Goal: Task Accomplishment & Management: Check status

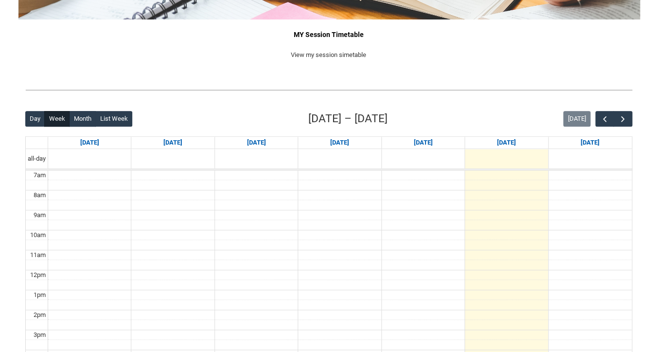
scroll to position [216, 0]
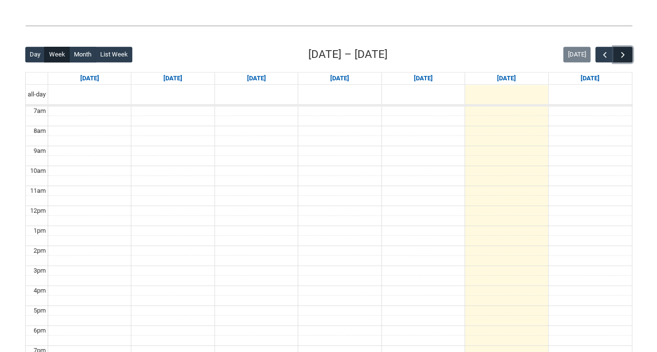
click at [620, 59] on span "button" at bounding box center [623, 55] width 10 height 10
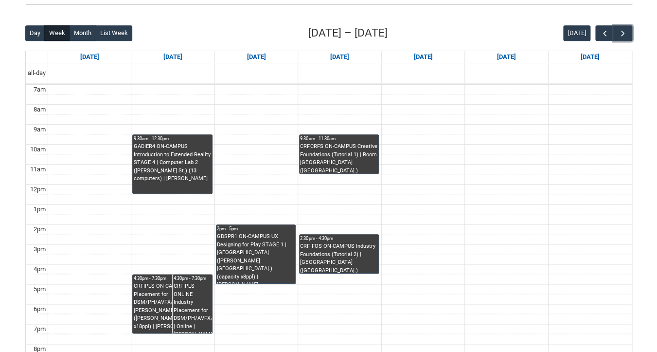
scroll to position [243, 0]
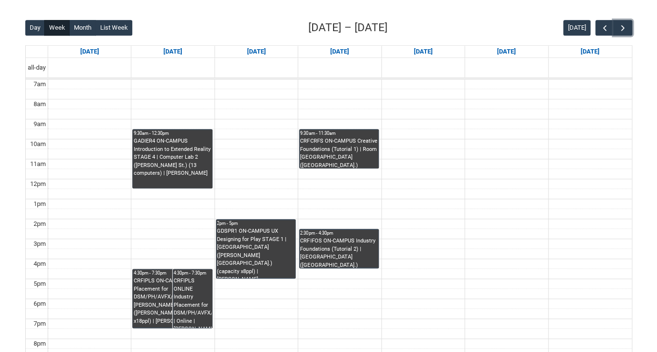
click at [157, 295] on div "CRFIPLS ON-CAMPUS Industry Placement for DSM/PH/AVFX/GDD | Draper (Cromwell St.…" at bounding box center [172, 301] width 78 height 48
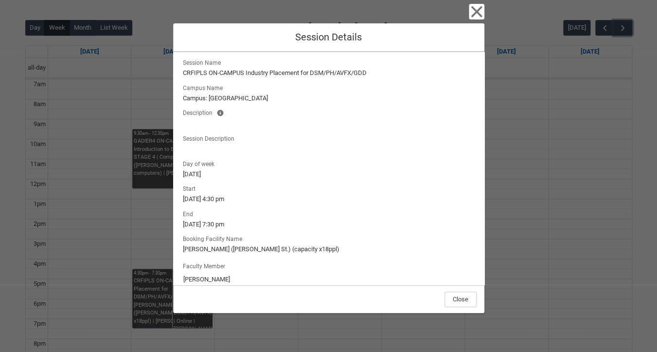
scroll to position [0, 0]
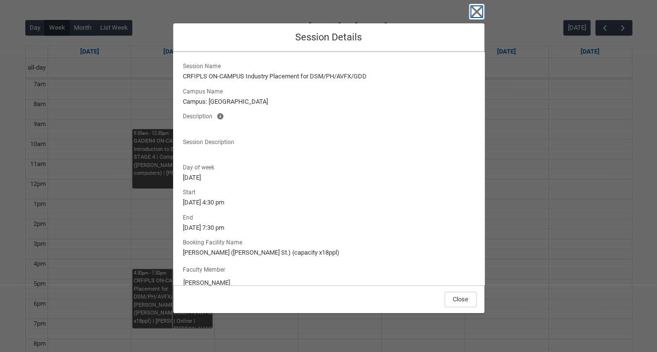
click at [481, 14] on icon "button" at bounding box center [477, 12] width 16 height 16
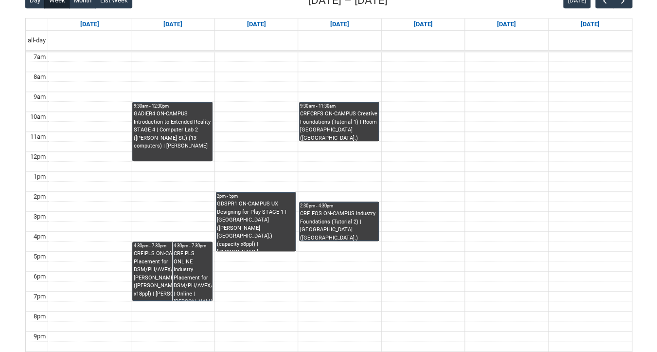
scroll to position [267, 0]
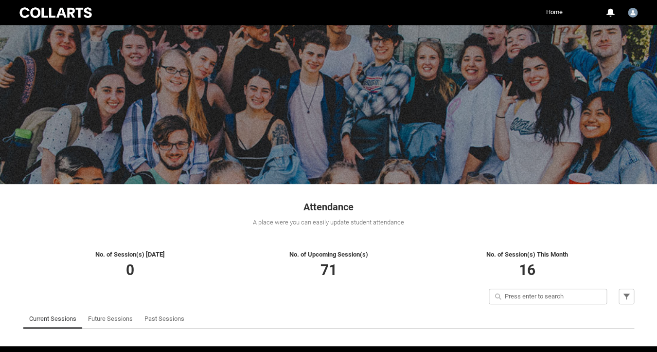
scroll to position [34, 0]
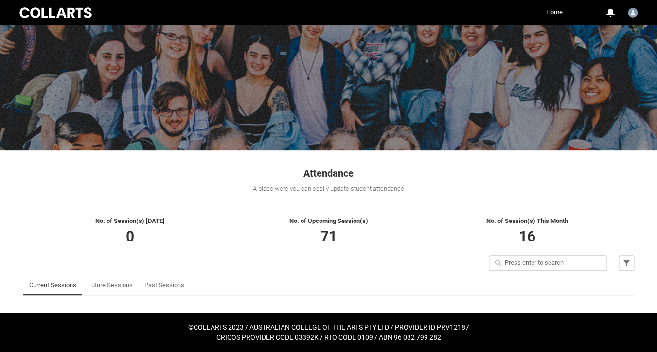
click at [123, 287] on link "Future Sessions" at bounding box center [110, 284] width 45 height 19
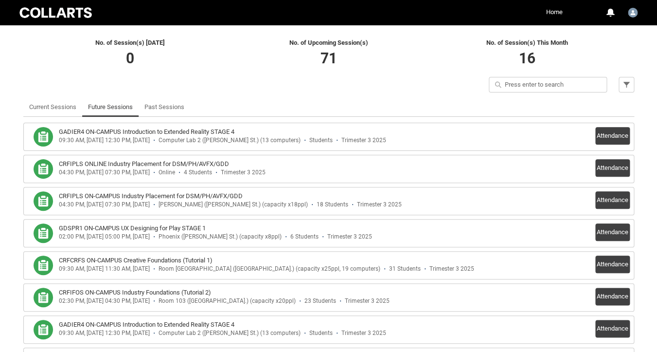
scroll to position [212, 0]
click at [611, 195] on button "Attendance" at bounding box center [612, 200] width 35 height 18
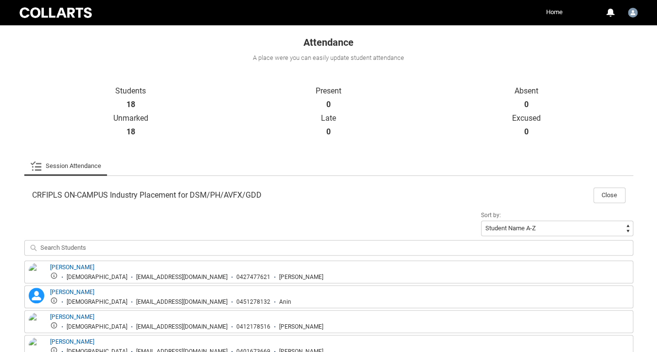
scroll to position [164, 0]
click at [601, 198] on button "Close" at bounding box center [609, 196] width 32 height 16
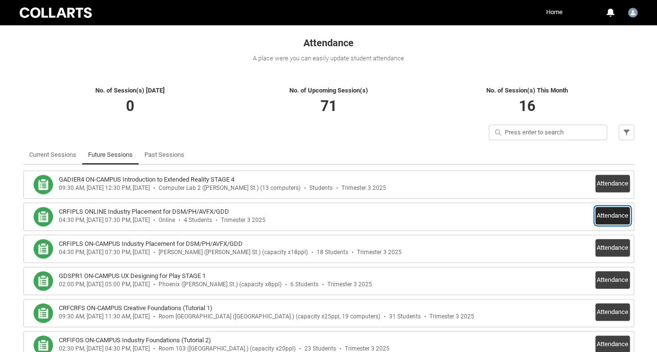
click at [603, 216] on button "Attendance" at bounding box center [612, 216] width 35 height 18
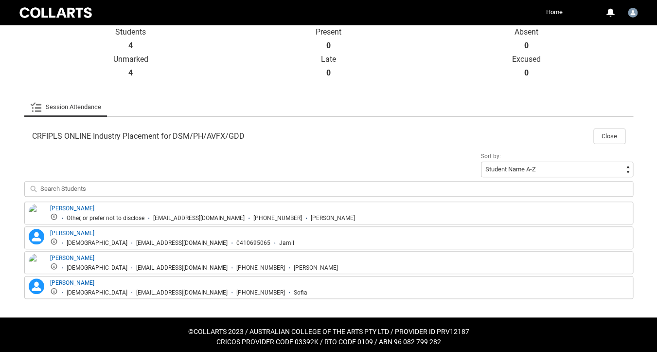
scroll to position [220, 0]
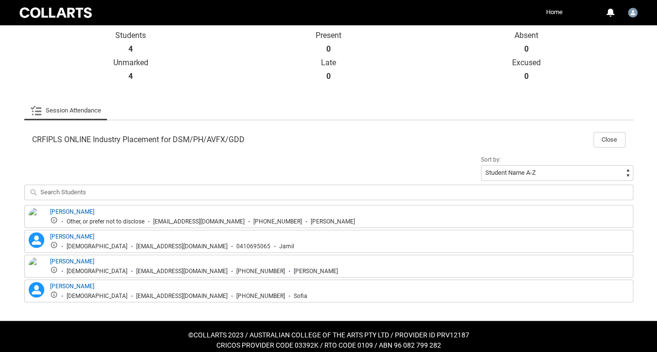
click at [154, 223] on div "[EMAIL_ADDRESS][DOMAIN_NAME]" at bounding box center [198, 221] width 91 height 7
drag, startPoint x: 154, startPoint y: 222, endPoint x: 255, endPoint y: 223, distance: 101.2
click at [245, 223] on li "[EMAIL_ADDRESS][DOMAIN_NAME]" at bounding box center [194, 221] width 100 height 7
copy div "[EMAIL_ADDRESS][DOMAIN_NAME]"
click at [604, 138] on button "Close" at bounding box center [609, 140] width 32 height 16
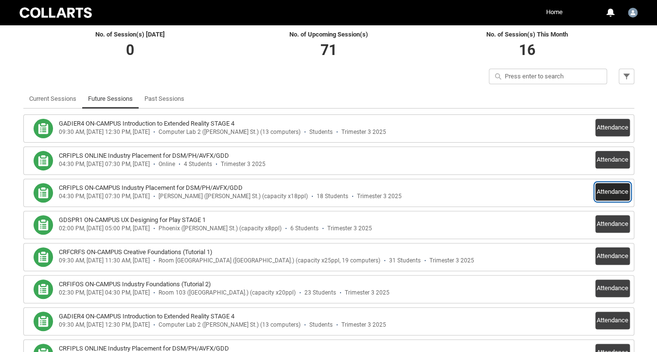
click at [613, 194] on button "Attendance" at bounding box center [612, 192] width 35 height 18
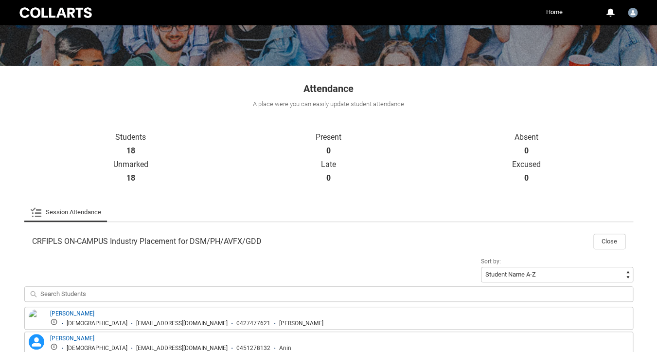
scroll to position [364, 0]
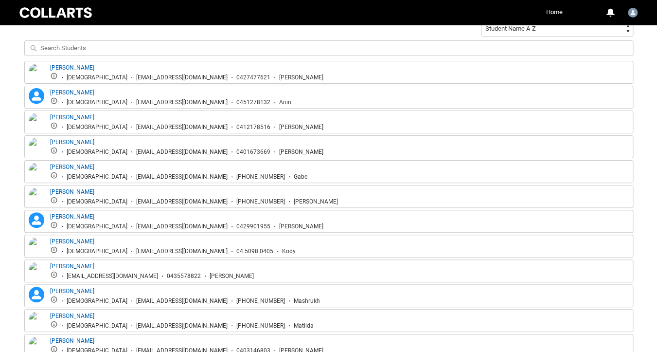
click at [136, 75] on div "[EMAIL_ADDRESS][DOMAIN_NAME]" at bounding box center [181, 77] width 91 height 7
click at [136, 103] on div "[EMAIL_ADDRESS][DOMAIN_NAME]" at bounding box center [181, 102] width 91 height 7
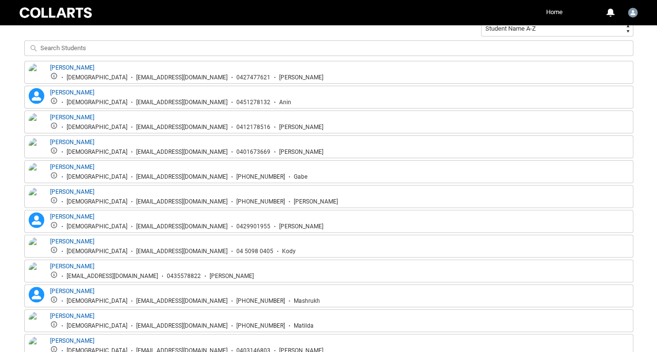
click at [136, 103] on div "[EMAIL_ADDRESS][DOMAIN_NAME]" at bounding box center [181, 102] width 91 height 7
click at [136, 129] on div "[EMAIL_ADDRESS][DOMAIN_NAME]" at bounding box center [181, 127] width 91 height 7
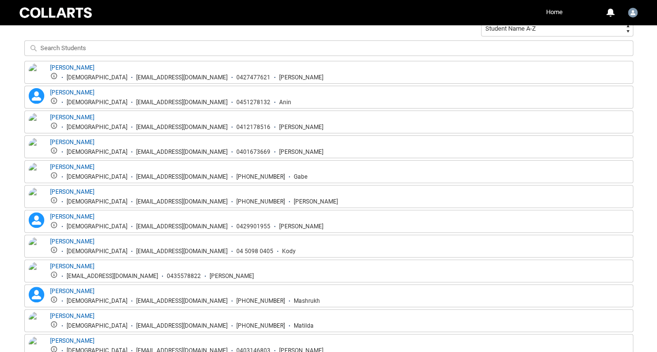
click at [136, 129] on div "[EMAIL_ADDRESS][DOMAIN_NAME]" at bounding box center [181, 127] width 91 height 7
click at [136, 153] on div "[EMAIL_ADDRESS][DOMAIN_NAME]" at bounding box center [181, 151] width 91 height 7
click at [136, 178] on div "[EMAIL_ADDRESS][DOMAIN_NAME]" at bounding box center [181, 176] width 91 height 7
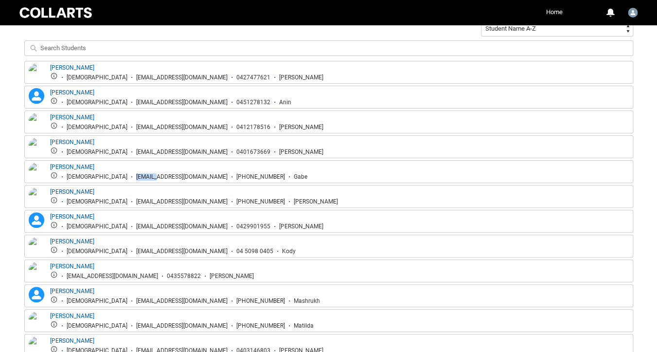
click at [136, 178] on div "[EMAIL_ADDRESS][DOMAIN_NAME]" at bounding box center [181, 176] width 91 height 7
click at [136, 202] on div "[EMAIL_ADDRESS][DOMAIN_NAME]" at bounding box center [181, 201] width 91 height 7
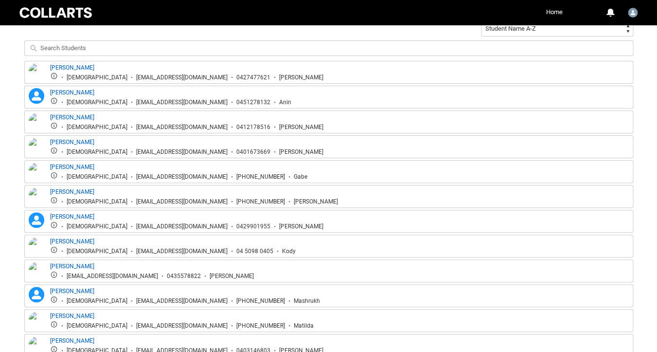
click at [136, 225] on div "[EMAIL_ADDRESS][DOMAIN_NAME]" at bounding box center [181, 226] width 91 height 7
click at [136, 251] on div "[EMAIL_ADDRESS][DOMAIN_NAME]" at bounding box center [181, 251] width 91 height 7
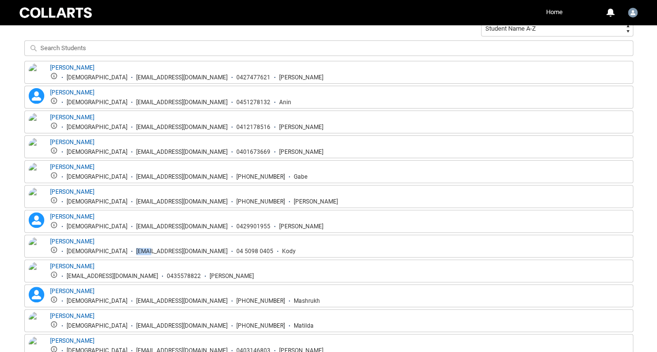
click at [136, 251] on div "[EMAIL_ADDRESS][DOMAIN_NAME]" at bounding box center [181, 251] width 91 height 7
click at [72, 274] on div "[EMAIL_ADDRESS][DOMAIN_NAME]" at bounding box center [112, 275] width 91 height 7
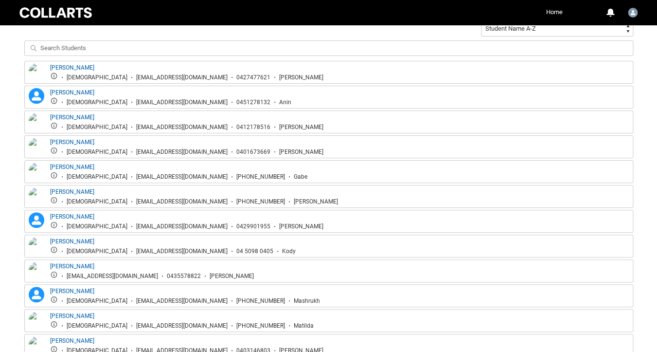
click at [72, 274] on div "[EMAIL_ADDRESS][DOMAIN_NAME]" at bounding box center [112, 275] width 91 height 7
click at [136, 300] on div "[EMAIL_ADDRESS][DOMAIN_NAME]" at bounding box center [181, 300] width 91 height 7
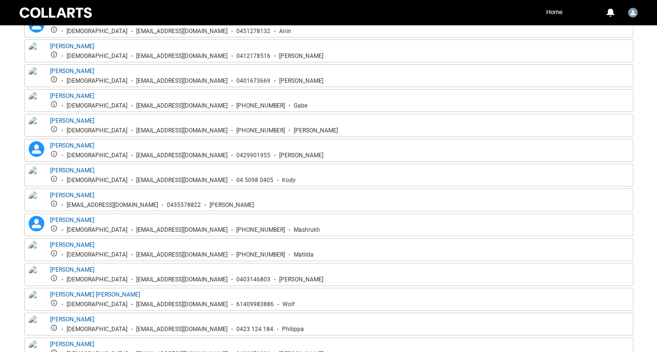
scroll to position [449, 0]
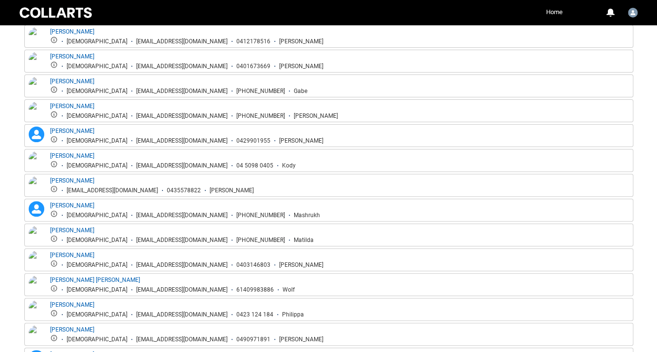
click at [136, 239] on div "[EMAIL_ADDRESS][DOMAIN_NAME]" at bounding box center [181, 239] width 91 height 7
click at [136, 267] on div "[EMAIL_ADDRESS][DOMAIN_NAME]" at bounding box center [181, 264] width 91 height 7
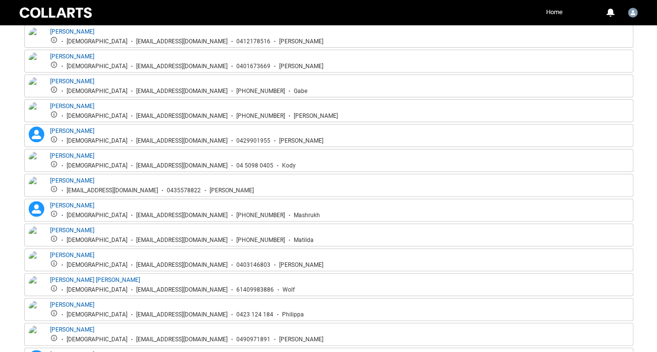
click at [136, 267] on div "[EMAIL_ADDRESS][DOMAIN_NAME]" at bounding box center [181, 264] width 91 height 7
click at [136, 287] on div "[EMAIL_ADDRESS][DOMAIN_NAME]" at bounding box center [181, 289] width 91 height 7
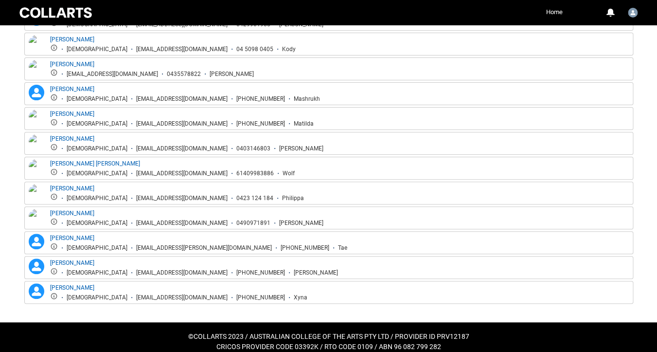
scroll to position [567, 0]
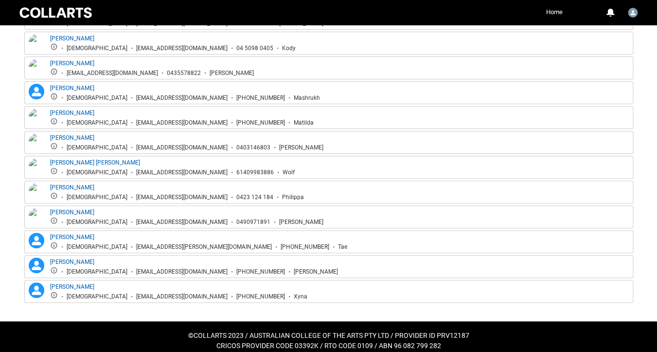
click at [136, 195] on div "[EMAIL_ADDRESS][DOMAIN_NAME]" at bounding box center [181, 197] width 91 height 7
click at [136, 219] on div "[EMAIL_ADDRESS][DOMAIN_NAME]" at bounding box center [181, 221] width 91 height 7
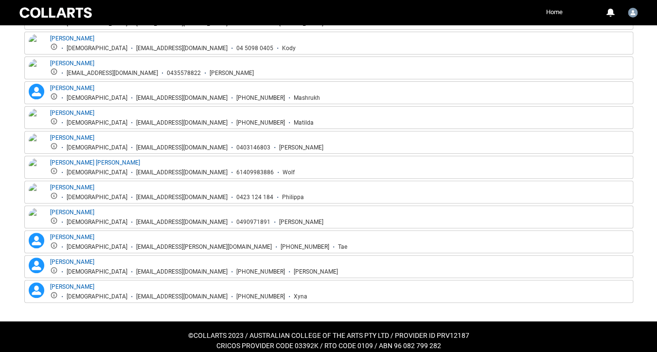
click at [136, 219] on div "[EMAIL_ADDRESS][DOMAIN_NAME]" at bounding box center [181, 221] width 91 height 7
click at [136, 248] on div "[EMAIL_ADDRESS][PERSON_NAME][DOMAIN_NAME]" at bounding box center [204, 246] width 136 height 7
click at [136, 269] on div "[EMAIL_ADDRESS][DOMAIN_NAME]" at bounding box center [181, 271] width 91 height 7
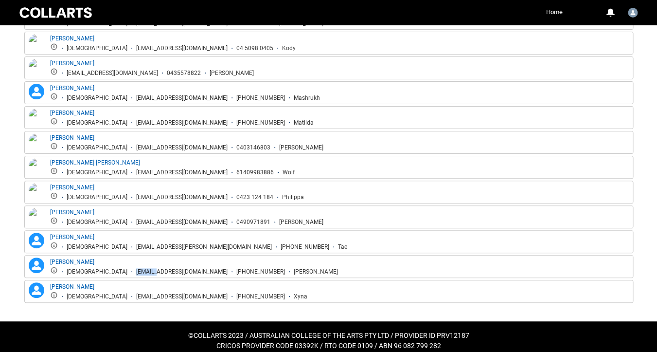
click at [136, 269] on div "[EMAIL_ADDRESS][DOMAIN_NAME]" at bounding box center [181, 271] width 91 height 7
click at [136, 295] on div "[EMAIL_ADDRESS][DOMAIN_NAME]" at bounding box center [181, 296] width 91 height 7
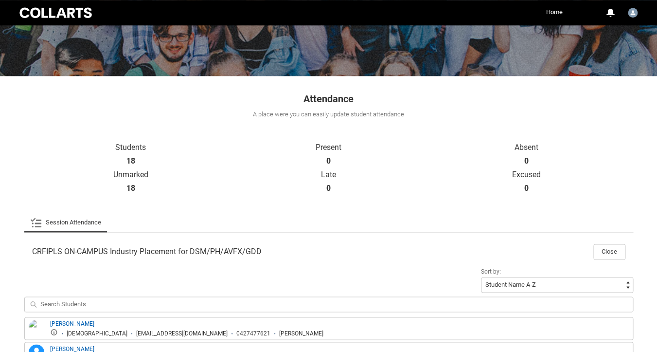
scroll to position [111, 0]
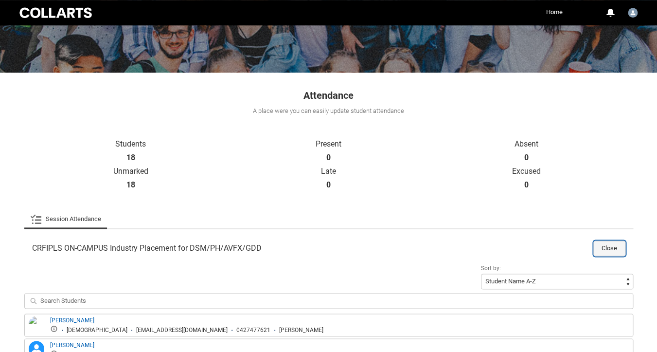
click at [610, 254] on button "Close" at bounding box center [609, 248] width 32 height 16
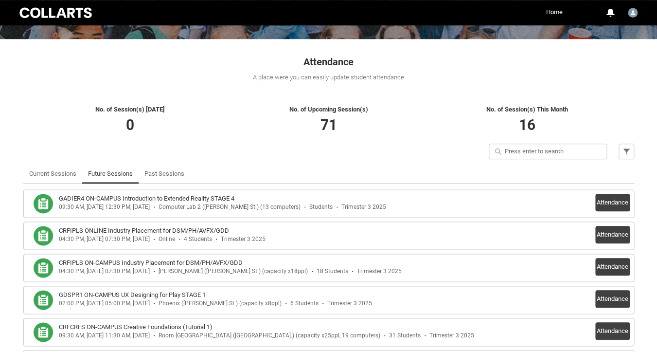
scroll to position [147, 0]
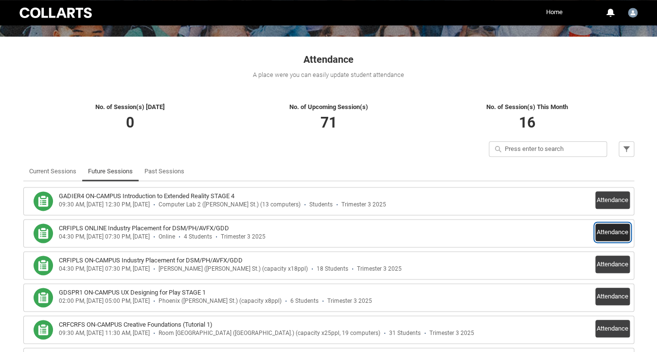
click at [617, 236] on button "Attendance" at bounding box center [612, 232] width 35 height 18
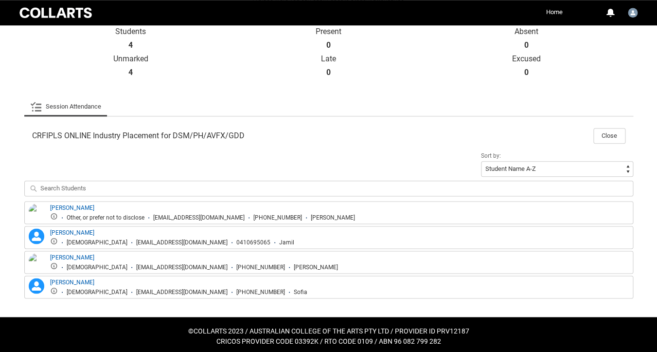
scroll to position [224, 0]
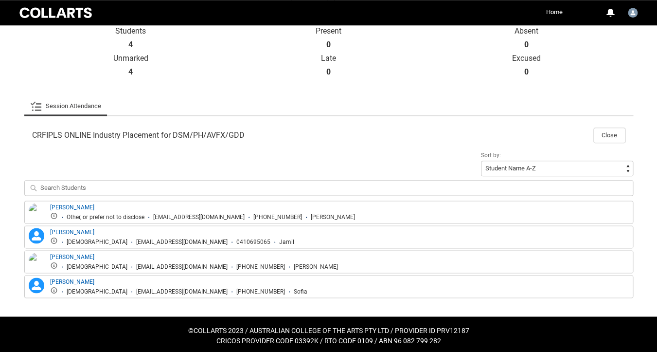
click at [157, 215] on div "[EMAIL_ADDRESS][DOMAIN_NAME]" at bounding box center [198, 217] width 91 height 7
click at [136, 243] on div "[EMAIL_ADDRESS][DOMAIN_NAME]" at bounding box center [181, 241] width 91 height 7
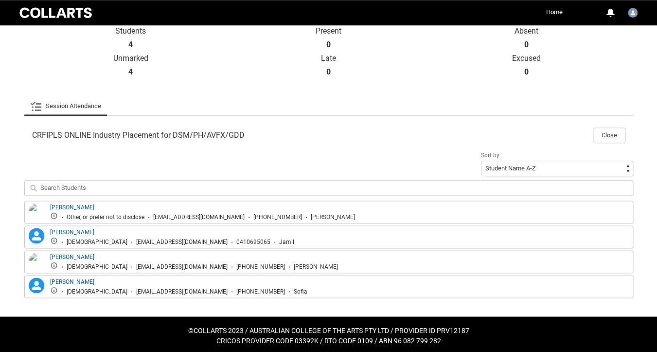
click at [136, 243] on div "[EMAIL_ADDRESS][DOMAIN_NAME]" at bounding box center [181, 241] width 91 height 7
click at [136, 266] on div "[EMAIL_ADDRESS][DOMAIN_NAME]" at bounding box center [181, 266] width 91 height 7
click at [136, 292] on div "[EMAIL_ADDRESS][DOMAIN_NAME]" at bounding box center [181, 291] width 91 height 7
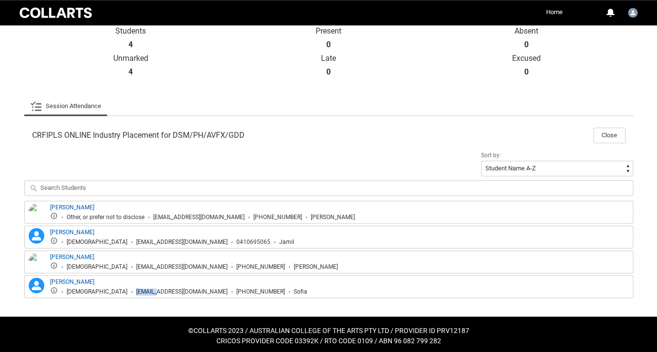
click at [136, 292] on div "[EMAIL_ADDRESS][DOMAIN_NAME]" at bounding box center [181, 291] width 91 height 7
click at [609, 133] on button "Close" at bounding box center [609, 135] width 32 height 16
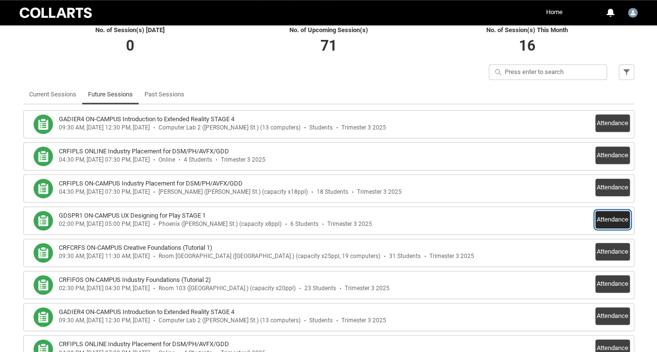
click at [608, 218] on button "Attendance" at bounding box center [612, 220] width 35 height 18
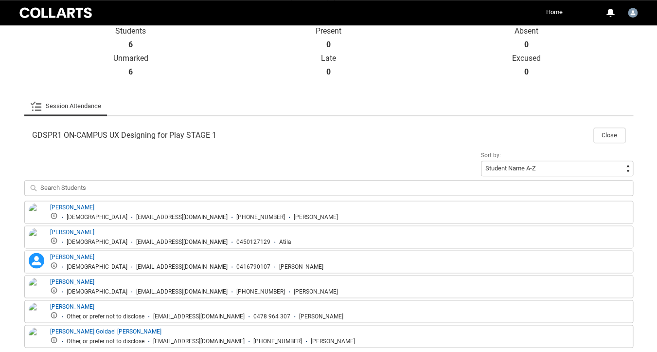
click at [136, 217] on div "[EMAIL_ADDRESS][DOMAIN_NAME]" at bounding box center [181, 217] width 91 height 7
